Goal: Find specific page/section: Find specific page/section

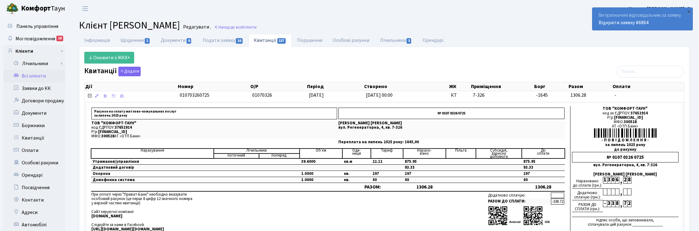
select select "25"
click at [37, 137] on link "Квитанції" at bounding box center [34, 138] width 62 height 12
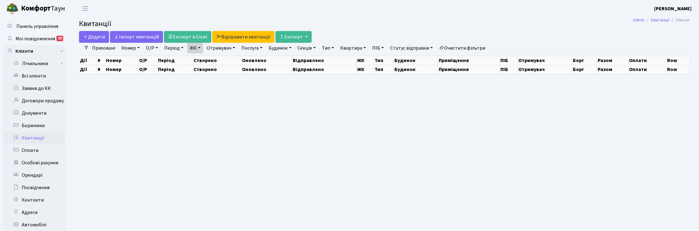
select select "25"
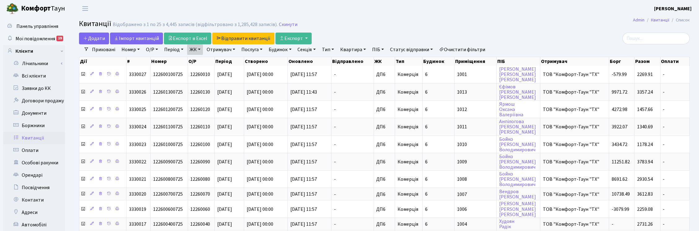
click at [201, 46] on link "ЖК" at bounding box center [195, 49] width 16 height 11
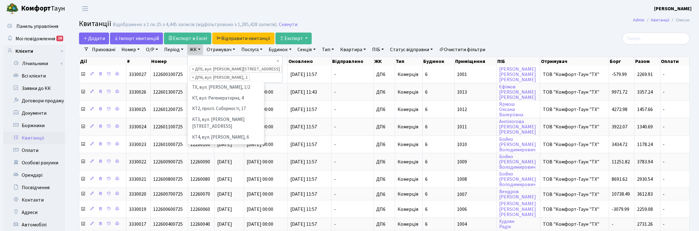
scroll to position [203, 0]
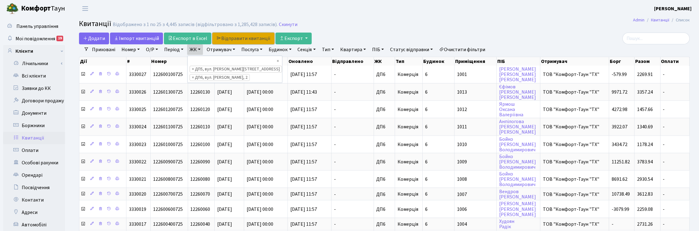
click at [243, 37] on link "Відправити квитанції" at bounding box center [243, 39] width 62 height 12
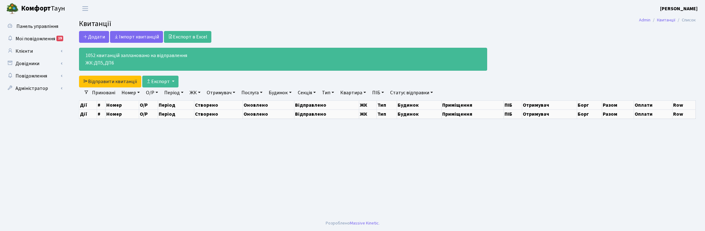
select select "25"
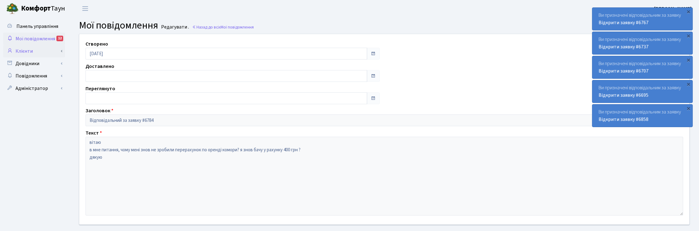
click at [21, 51] on link "Клієнти" at bounding box center [34, 51] width 62 height 12
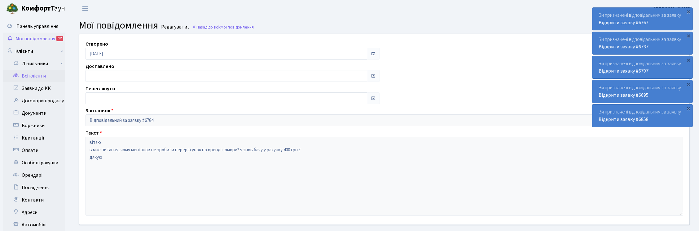
click at [29, 74] on link "Всі клієнти" at bounding box center [34, 76] width 62 height 12
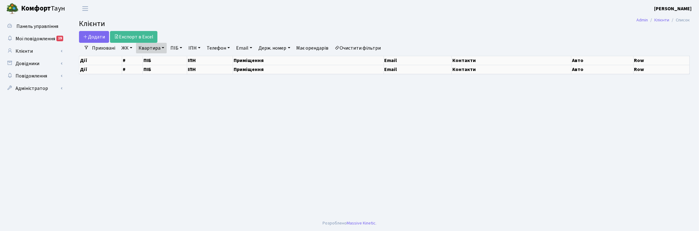
select select "25"
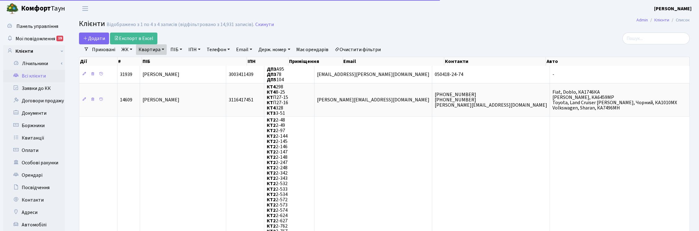
click at [159, 49] on link "Квартира" at bounding box center [151, 49] width 31 height 11
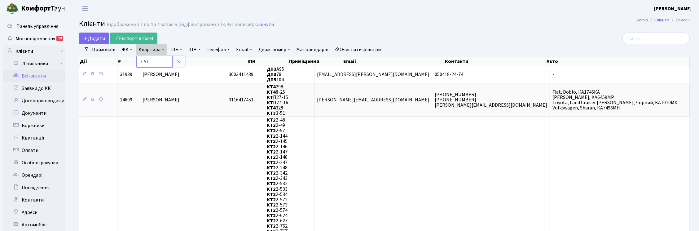
drag, startPoint x: 153, startPoint y: 60, endPoint x: 137, endPoint y: 60, distance: 16.1
click at [137, 60] on input "3-51" at bounding box center [154, 62] width 36 height 12
type input "46"
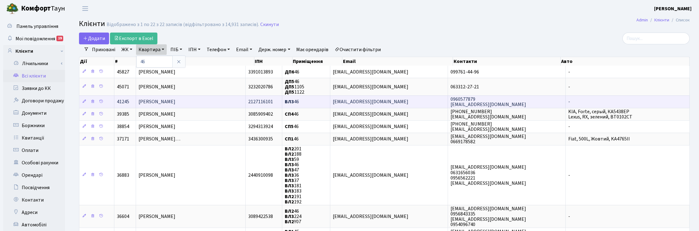
click at [174, 101] on span "Колос Ольга Андріївна" at bounding box center [157, 102] width 37 height 7
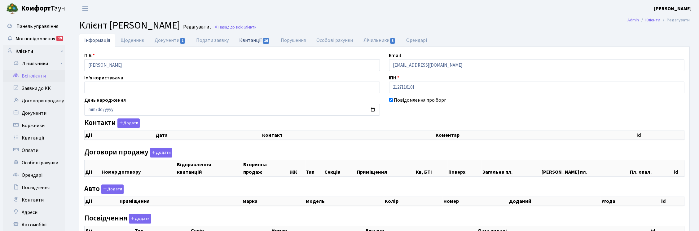
checkbox input "true"
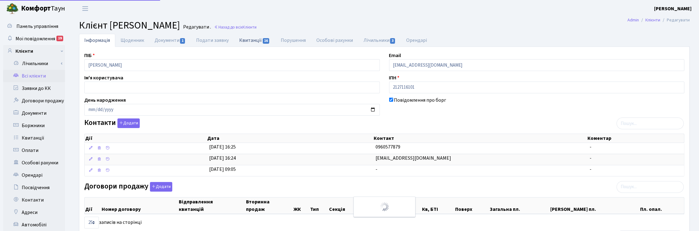
click at [256, 41] on link "Квитанції 16" at bounding box center [254, 40] width 41 height 13
select select "25"
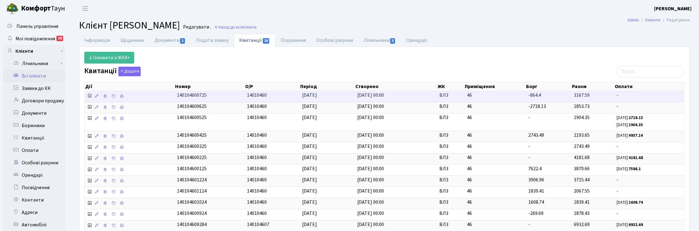
click at [89, 96] on icon at bounding box center [89, 95] width 5 height 5
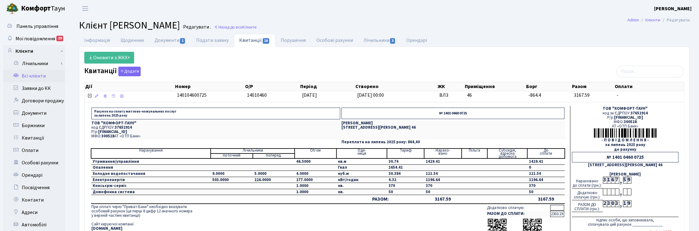
scroll to position [39, 0]
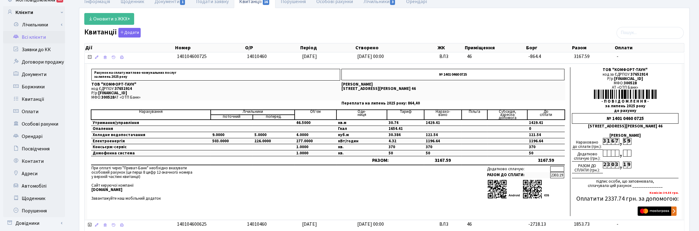
click at [40, 37] on link "Всі клієнти" at bounding box center [34, 37] width 62 height 12
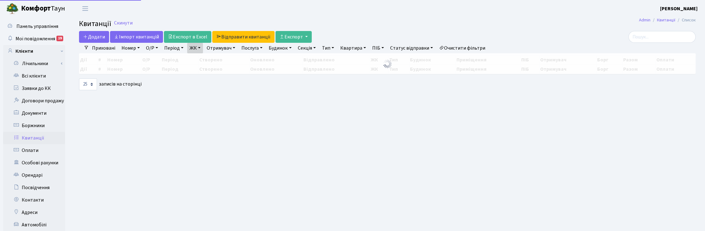
select select "25"
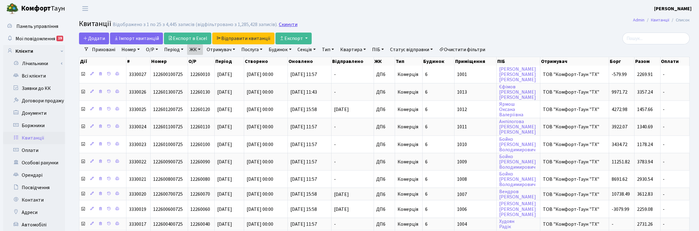
click at [282, 24] on link "Скинути" at bounding box center [288, 25] width 19 height 6
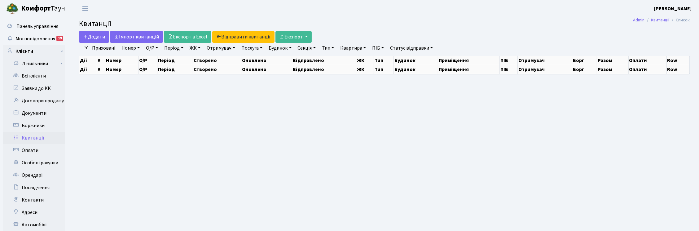
select select "25"
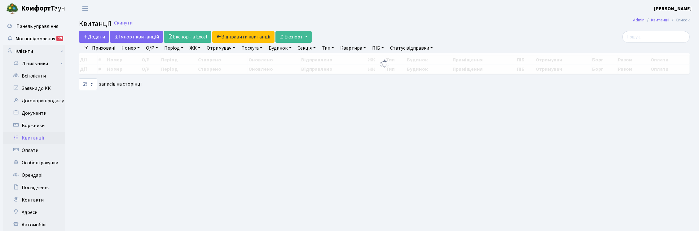
click at [356, 48] on link "Квартира" at bounding box center [353, 48] width 31 height 11
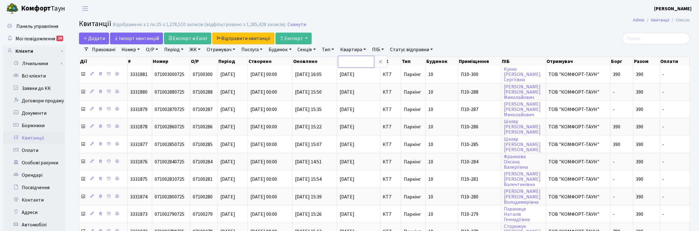
click at [364, 60] on input "text" at bounding box center [356, 62] width 36 height 12
type input "46"
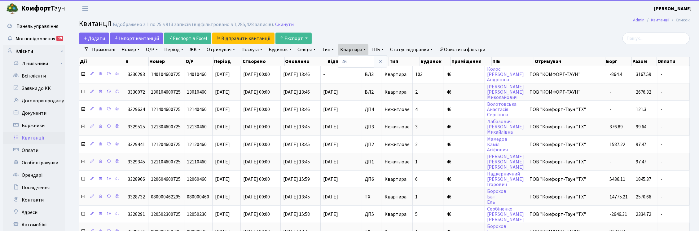
click at [196, 51] on link "ЖК" at bounding box center [195, 49] width 16 height 11
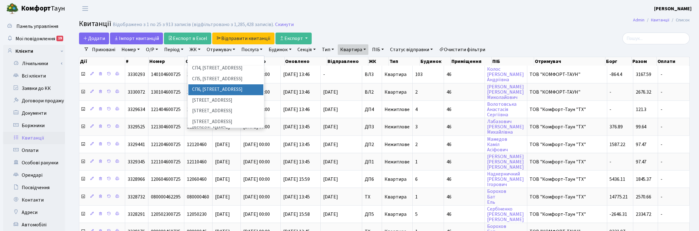
scroll to position [155, 0]
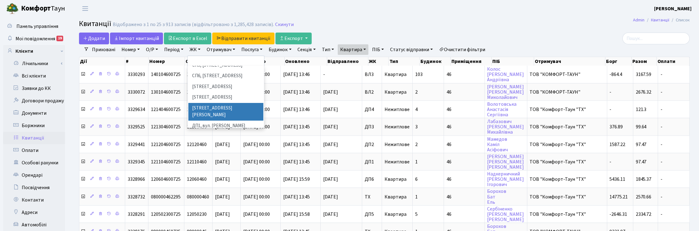
click at [207, 103] on li "[STREET_ADDRESS][PERSON_NAME]" at bounding box center [225, 112] width 75 height 18
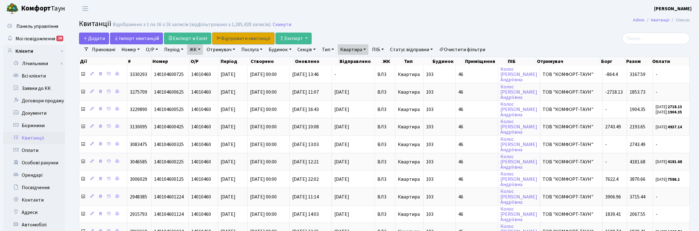
click at [233, 40] on link "Відправити квитанції" at bounding box center [243, 39] width 62 height 12
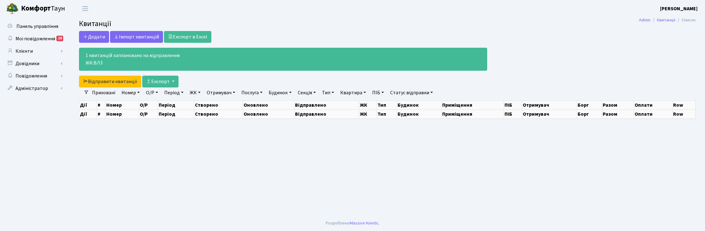
select select "25"
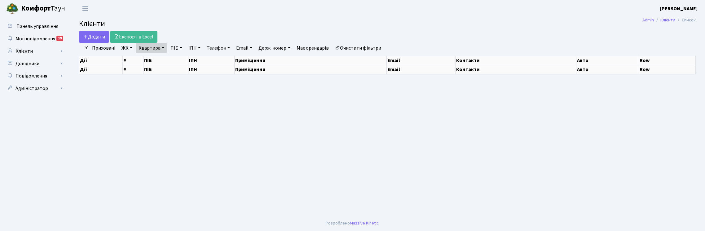
select select "25"
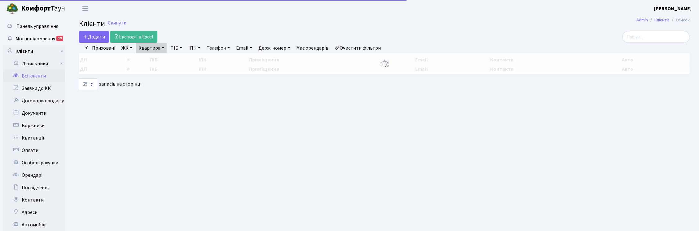
click at [161, 48] on link "Квартира" at bounding box center [151, 48] width 31 height 11
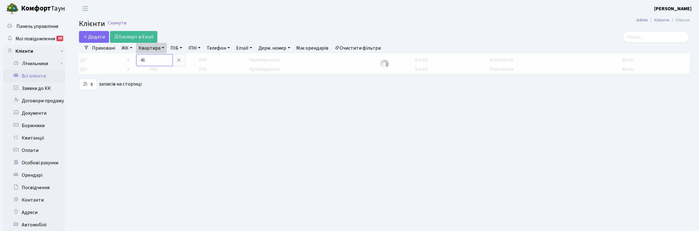
click at [151, 60] on input "46" at bounding box center [154, 60] width 36 height 12
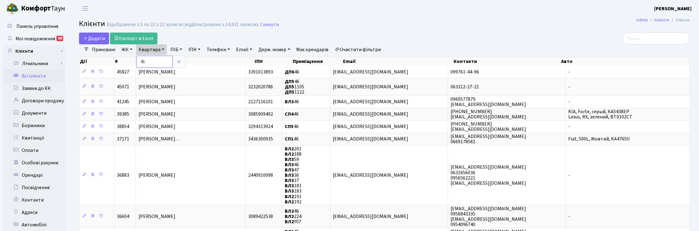
type input "4"
type input "3-132"
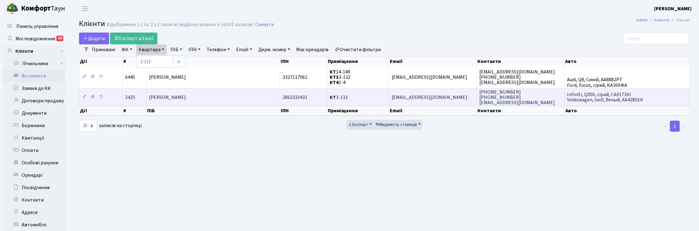
click at [181, 95] on span "Ходаковський Володимир Юрійович" at bounding box center [167, 97] width 37 height 7
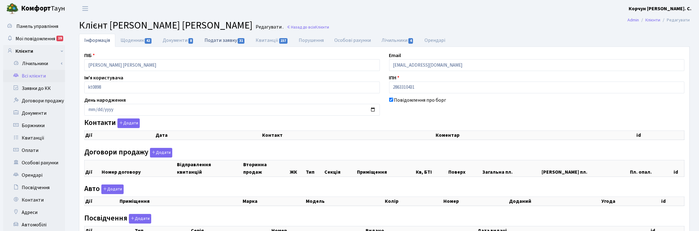
click at [237, 41] on link "Подати заявку 31" at bounding box center [224, 40] width 51 height 13
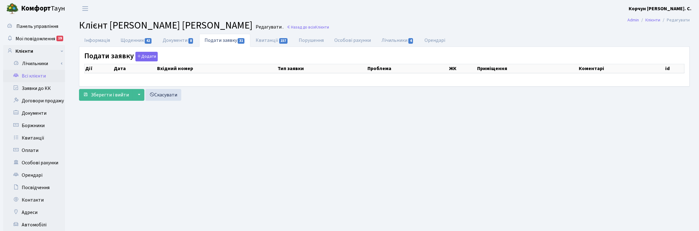
select select "25"
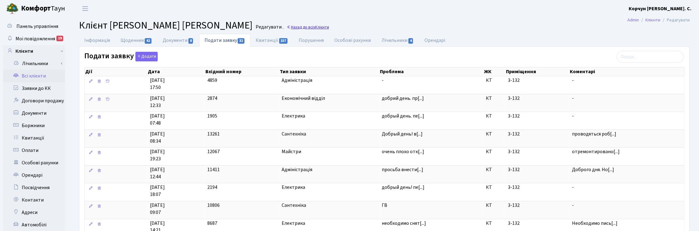
click at [325, 24] on link "Назад до всіх Клієнти" at bounding box center [308, 27] width 42 height 6
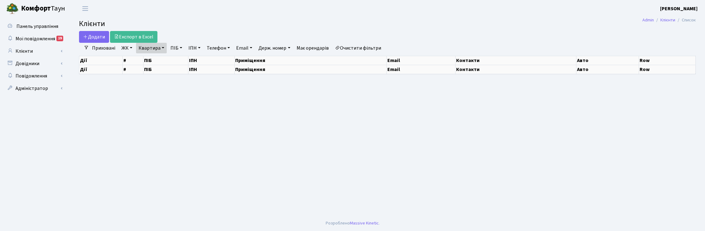
select select "25"
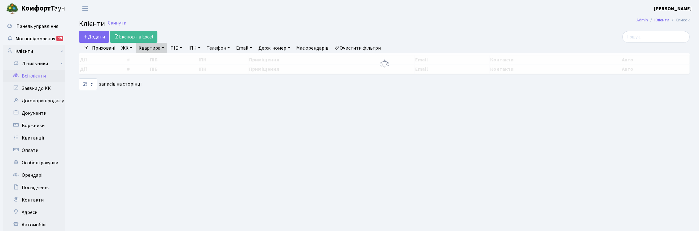
click at [163, 47] on link "Квартира" at bounding box center [151, 48] width 31 height 11
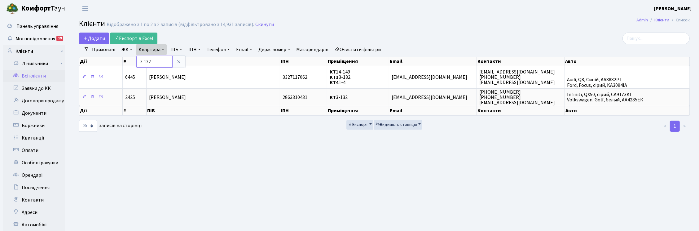
click at [157, 60] on input "3-132" at bounding box center [154, 62] width 36 height 12
type input "3"
type input "156"
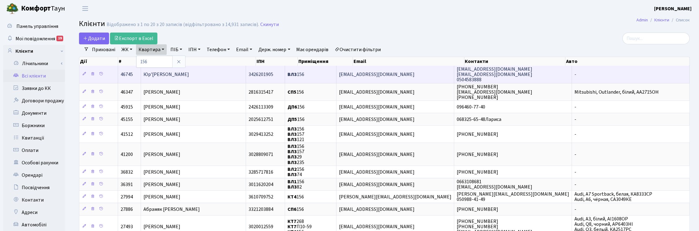
click at [184, 73] on span "Юр'[PERSON_NAME]" at bounding box center [167, 74] width 46 height 7
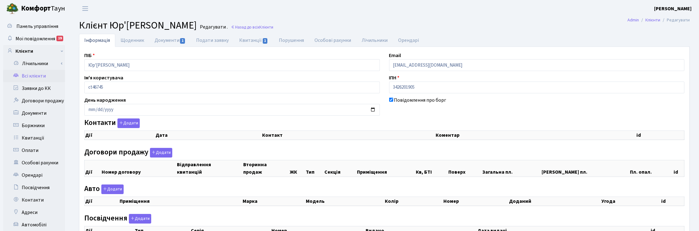
checkbox input "true"
select select "25"
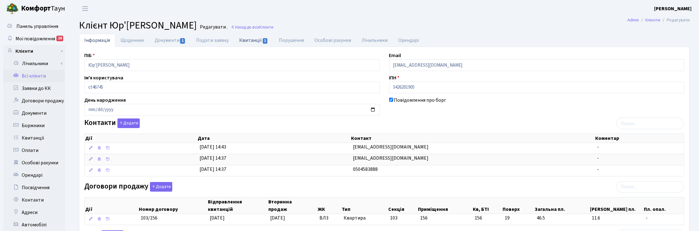
click at [250, 39] on link "Квитанції 1" at bounding box center [253, 40] width 39 height 13
select select "25"
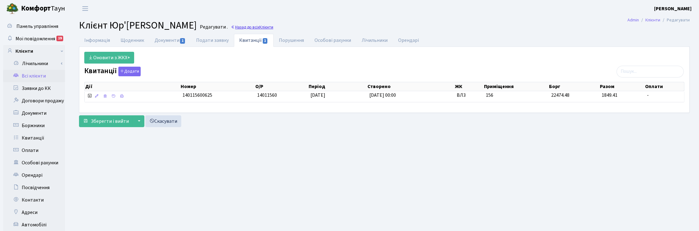
click at [273, 25] on link "Назад до всіх Клієнти" at bounding box center [252, 27] width 42 height 6
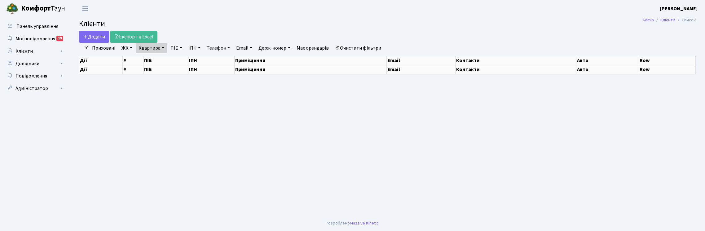
select select "25"
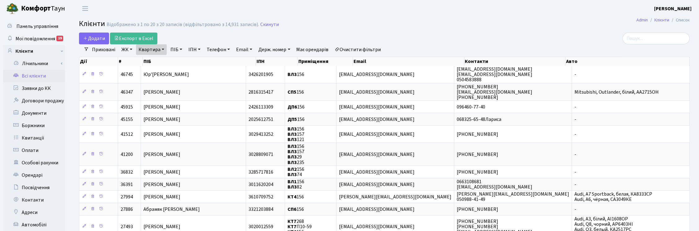
click at [165, 47] on link "Квартира" at bounding box center [151, 49] width 31 height 11
click at [179, 63] on icon at bounding box center [178, 61] width 5 height 5
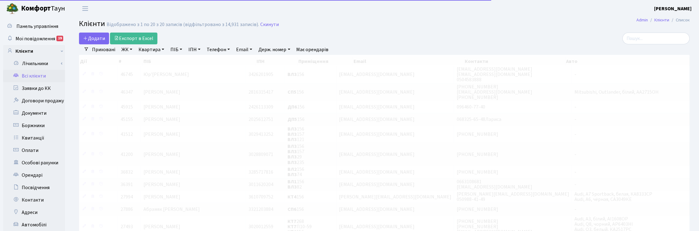
click at [179, 51] on link "ПІБ" at bounding box center [176, 49] width 17 height 11
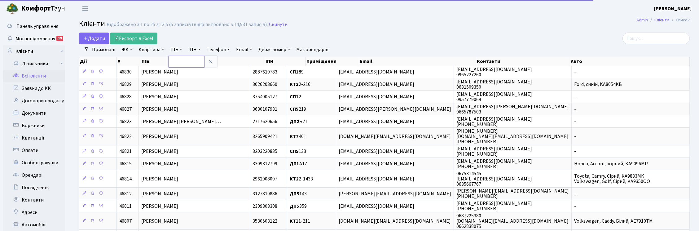
click at [181, 60] on input "text" at bounding box center [186, 62] width 36 height 12
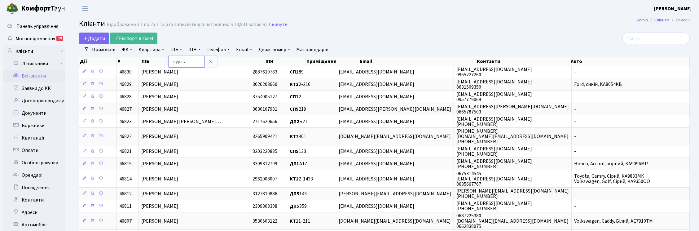
type input "журав"
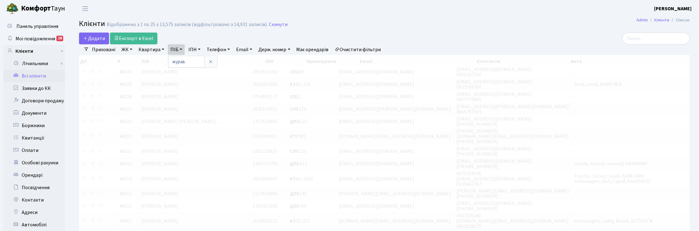
click at [153, 51] on link "Квартира" at bounding box center [151, 49] width 31 height 11
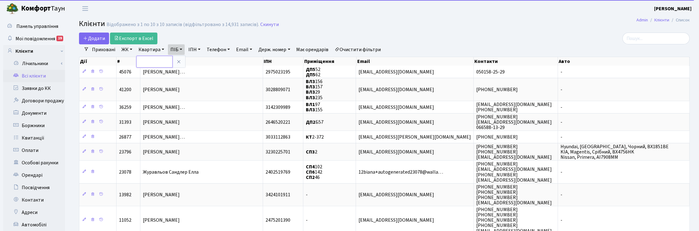
click at [152, 62] on input "text" at bounding box center [154, 62] width 36 height 12
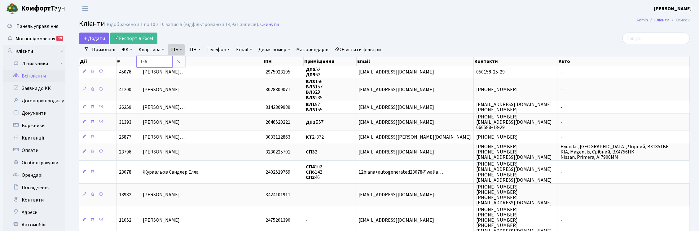
type input "156"
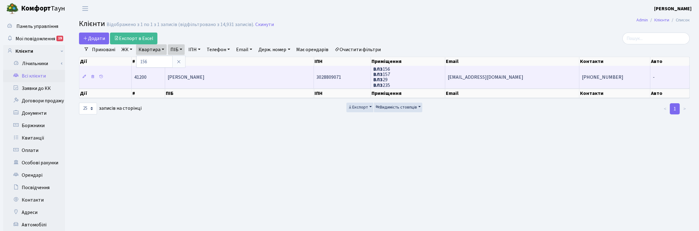
click at [185, 79] on span "[PERSON_NAME]" at bounding box center [186, 77] width 37 height 7
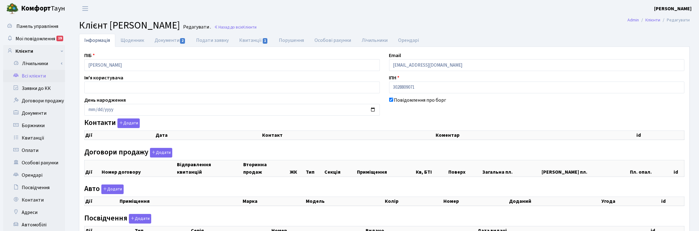
select select "25"
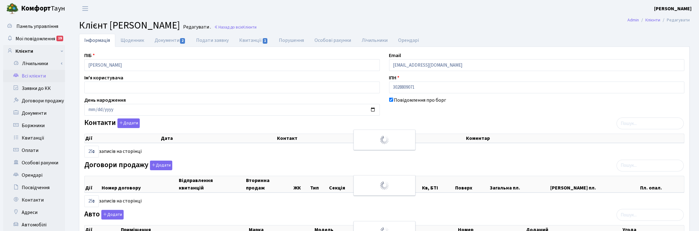
checkbox input "true"
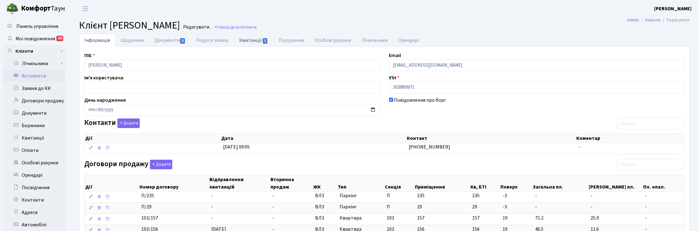
click at [254, 41] on link "Квитанції 1" at bounding box center [253, 40] width 39 height 13
select select "25"
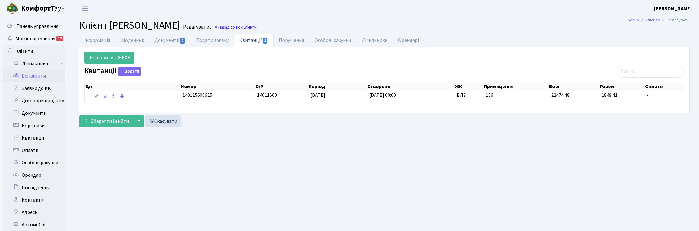
click at [257, 28] on link "Назад до всіх Клієнти" at bounding box center [235, 27] width 42 height 6
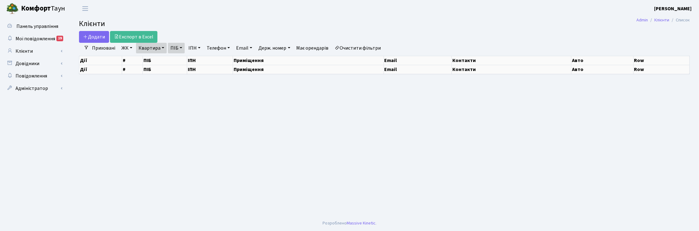
select select "25"
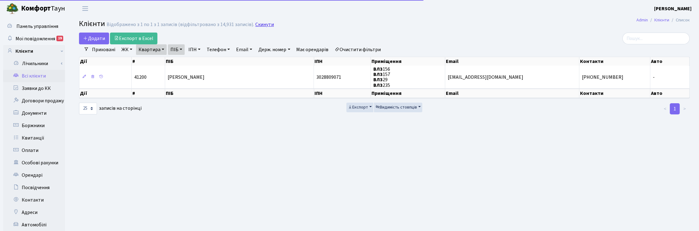
click at [267, 24] on link "Скинути" at bounding box center [264, 25] width 19 height 6
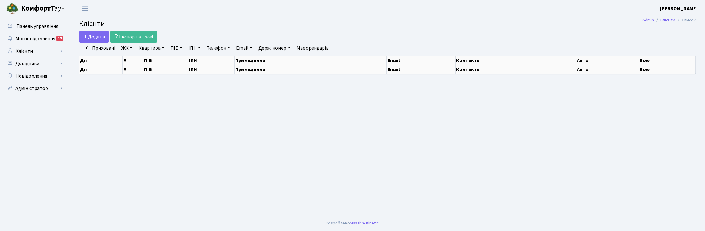
select select "25"
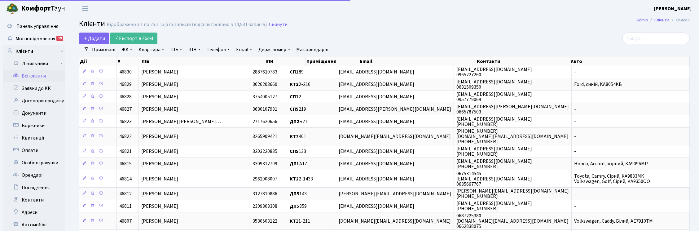
click at [157, 47] on link "Квартира" at bounding box center [151, 49] width 31 height 11
click at [153, 61] on input "text" at bounding box center [154, 62] width 36 height 12
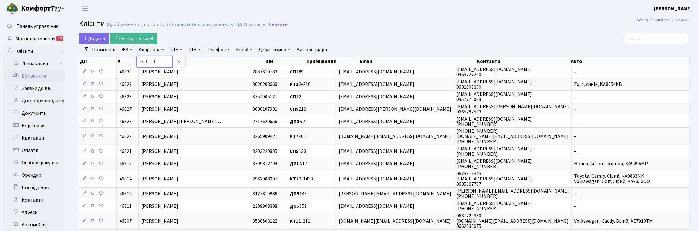
click at [141, 61] on input "G11-111" at bounding box center [154, 62] width 36 height 12
type input "П11-111"
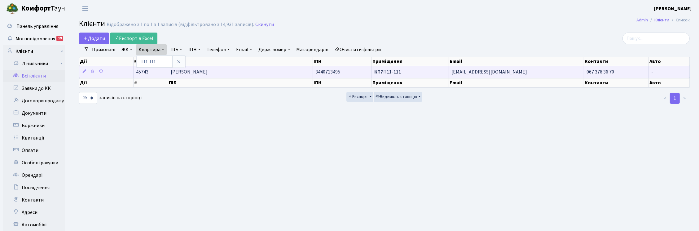
click at [208, 72] on span "[PERSON_NAME]" at bounding box center [189, 72] width 37 height 7
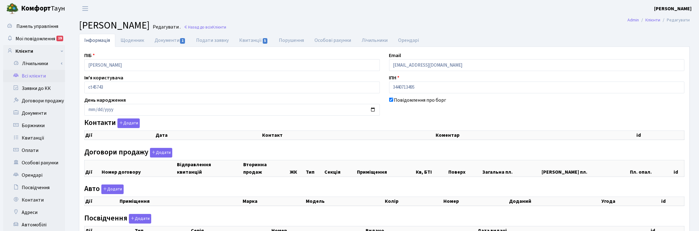
checkbox input "true"
